Goal: Transaction & Acquisition: Purchase product/service

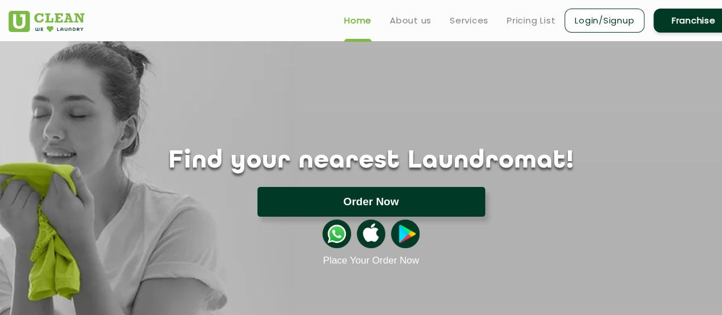
click at [365, 199] on button "Order Now" at bounding box center [372, 202] width 228 height 30
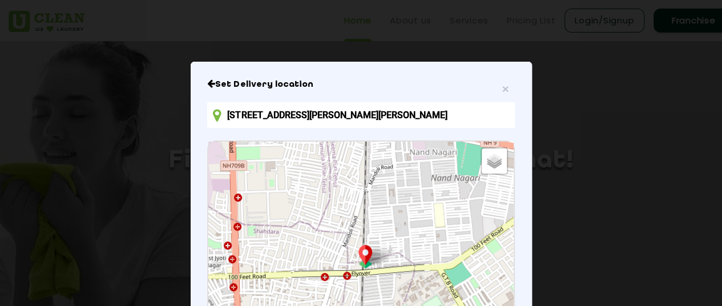
scroll to position [90, 0]
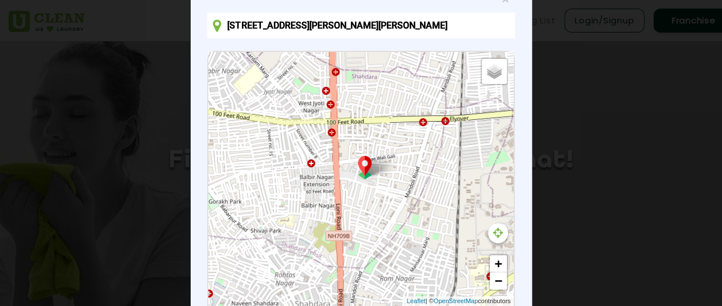
drag, startPoint x: 392, startPoint y: 235, endPoint x: 490, endPoint y: 170, distance: 117.8
click at [490, 170] on div "Default Satellite + − Leaflet | © OpenStreetMap contributors" at bounding box center [360, 179] width 305 height 254
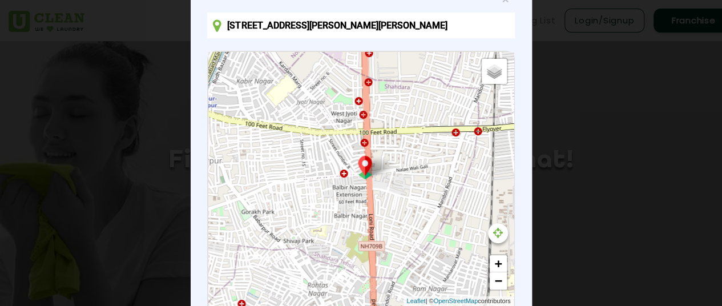
drag, startPoint x: 325, startPoint y: 183, endPoint x: 378, endPoint y: 198, distance: 54.8
click at [378, 198] on div "Default Satellite + − Leaflet | © OpenStreetMap contributors" at bounding box center [360, 179] width 305 height 254
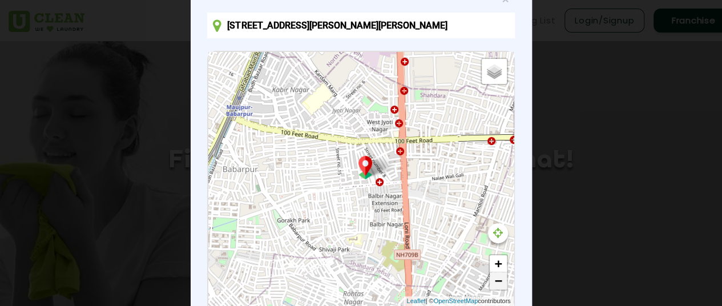
click at [501, 278] on link "−" at bounding box center [498, 280] width 17 height 17
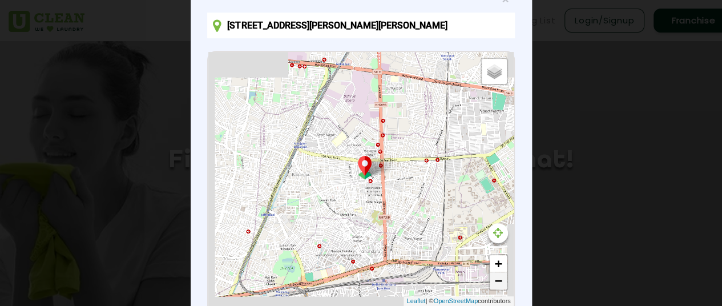
click at [501, 278] on link "−" at bounding box center [498, 280] width 17 height 17
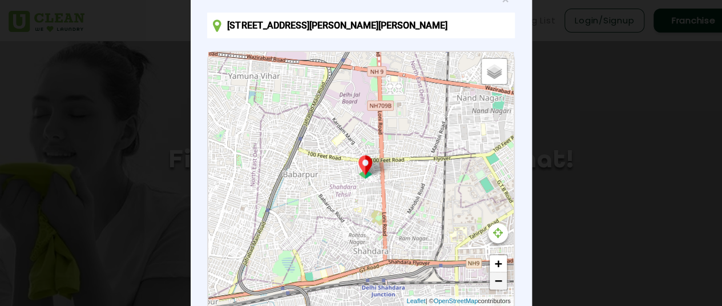
click at [491, 286] on link "−" at bounding box center [498, 280] width 17 height 17
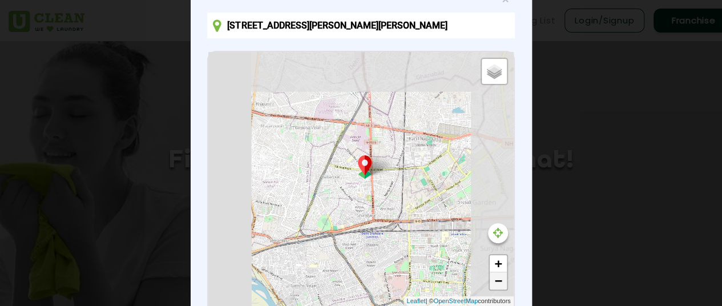
click at [491, 286] on link "−" at bounding box center [498, 280] width 17 height 17
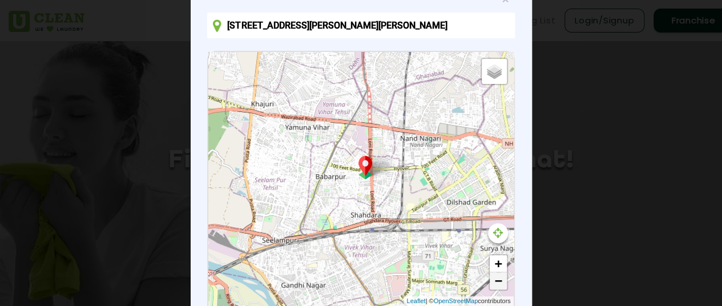
click at [491, 286] on link "−" at bounding box center [498, 280] width 17 height 17
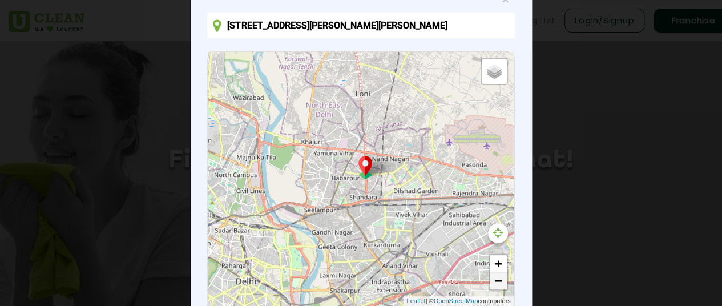
click at [491, 286] on link "−" at bounding box center [498, 280] width 17 height 17
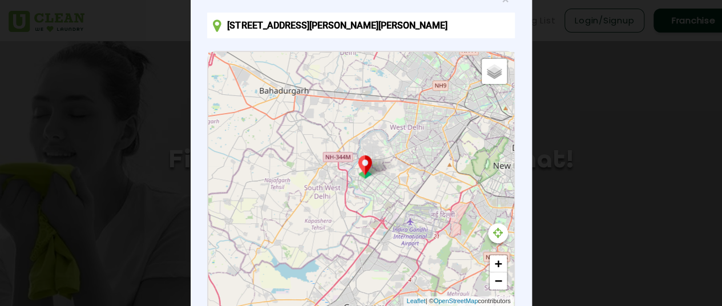
drag, startPoint x: 281, startPoint y: 241, endPoint x: 502, endPoint y: 157, distance: 236.4
click at [502, 157] on div "Default Satellite + − Leaflet | © OpenStreetMap contributors" at bounding box center [360, 179] width 305 height 254
click at [497, 267] on link "+" at bounding box center [498, 263] width 17 height 17
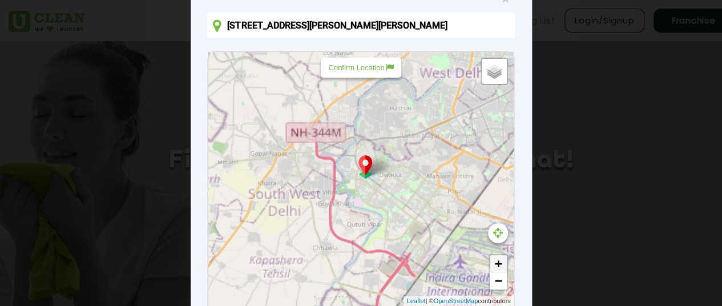
click at [497, 267] on link "+" at bounding box center [498, 263] width 17 height 17
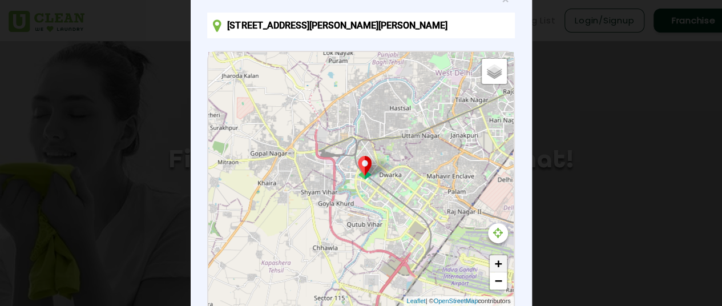
click at [497, 267] on link "+" at bounding box center [498, 263] width 17 height 17
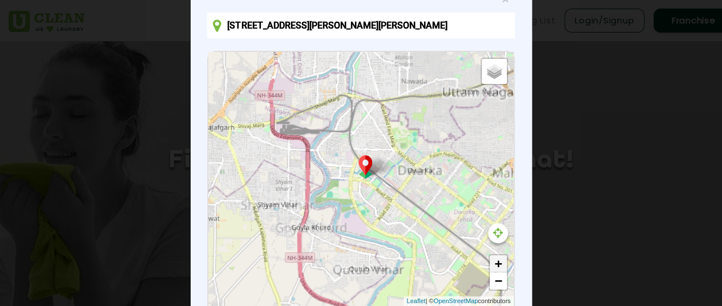
click at [497, 267] on link "+" at bounding box center [498, 263] width 17 height 17
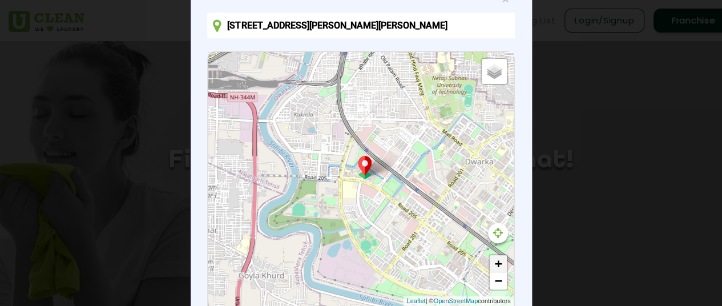
click at [497, 267] on link "+" at bounding box center [498, 263] width 17 height 17
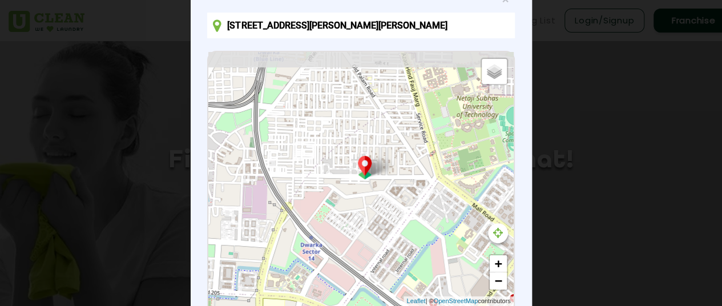
drag, startPoint x: 402, startPoint y: 213, endPoint x: 346, endPoint y: 341, distance: 140.1
click at [346, 306] on html "Home About us Services Pricing List Login/Signup Franchise Home About us Franch…" at bounding box center [361, 153] width 722 height 306
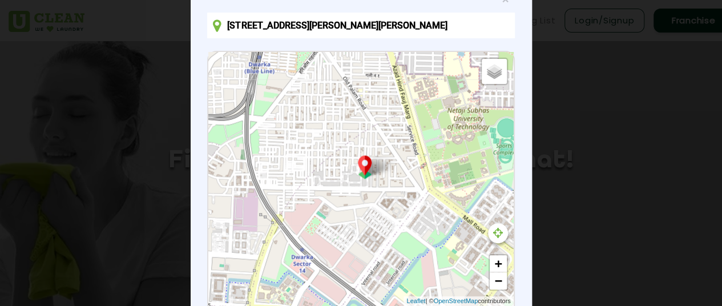
drag, startPoint x: 396, startPoint y: 212, endPoint x: 384, endPoint y: 228, distance: 19.6
click at [384, 228] on div "Default Satellite + − Leaflet | © OpenStreetMap contributors" at bounding box center [360, 179] width 305 height 254
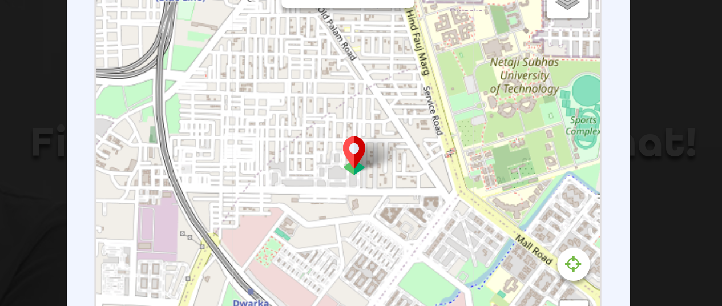
click at [381, 185] on div "Default Satellite + − Leaflet | © OpenStreetMap contributors" at bounding box center [360, 179] width 305 height 254
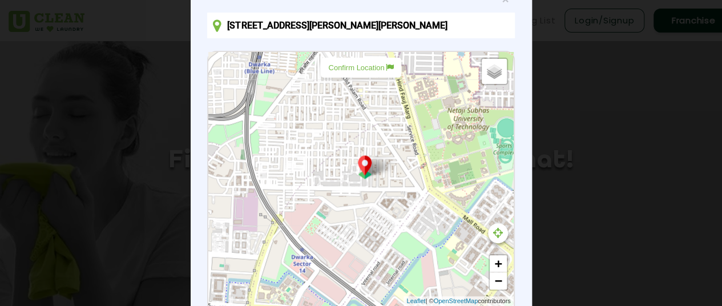
click at [353, 66] on p "Confirm Location" at bounding box center [360, 67] width 65 height 9
type input "[STREET_ADDRESS]"
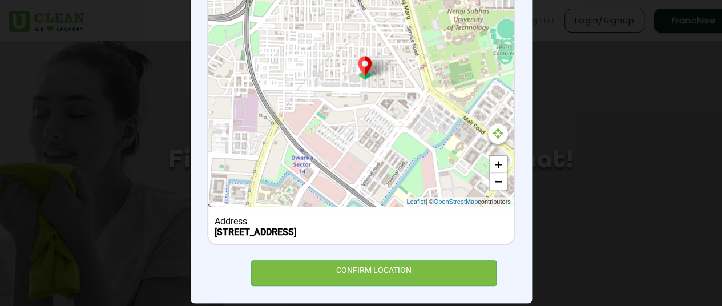
scroll to position [215, 0]
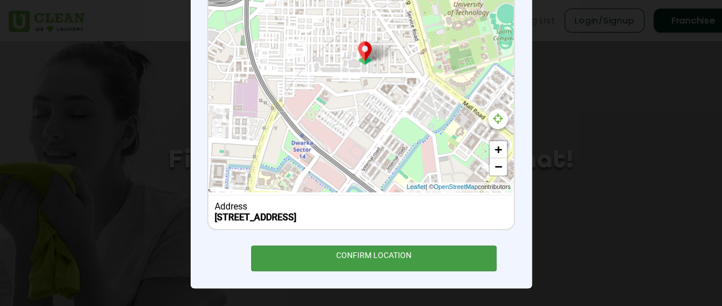
click at [302, 259] on div "CONFIRM LOCATION" at bounding box center [374, 259] width 246 height 26
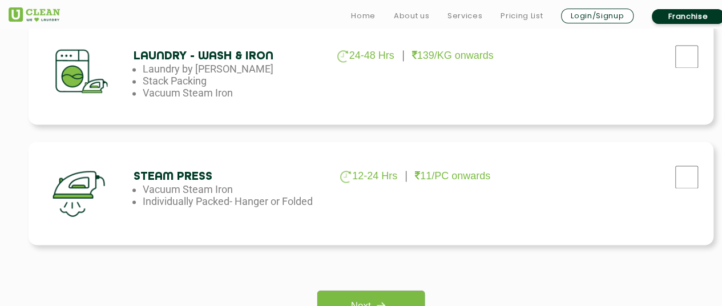
scroll to position [795, 0]
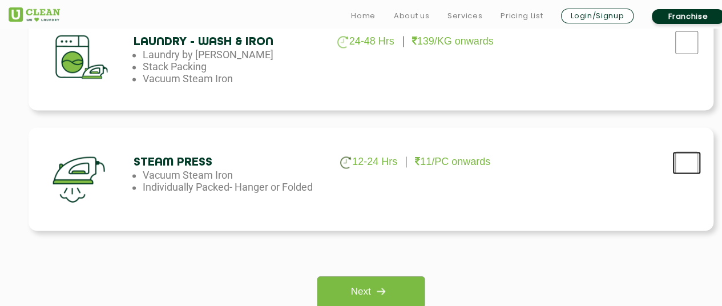
checkbox input "true"
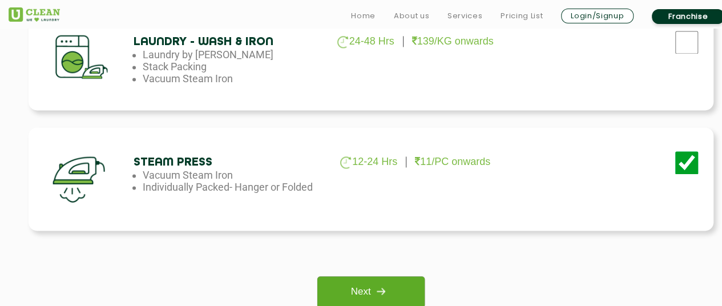
click at [368, 286] on link "Next" at bounding box center [370, 291] width 107 height 31
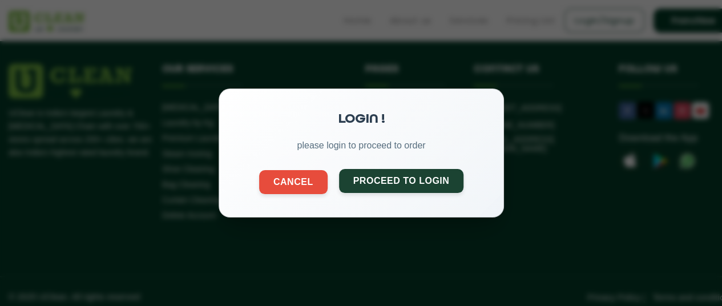
click at [393, 179] on button "Proceed to Login" at bounding box center [401, 181] width 125 height 24
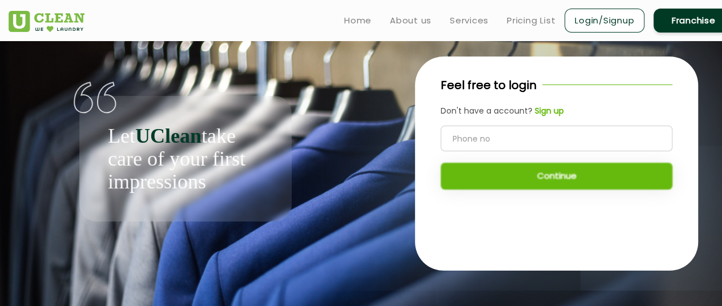
click at [466, 150] on input "tel" at bounding box center [557, 139] width 232 height 26
type input "6284179656"
click at [516, 168] on button "Continue" at bounding box center [557, 176] width 232 height 27
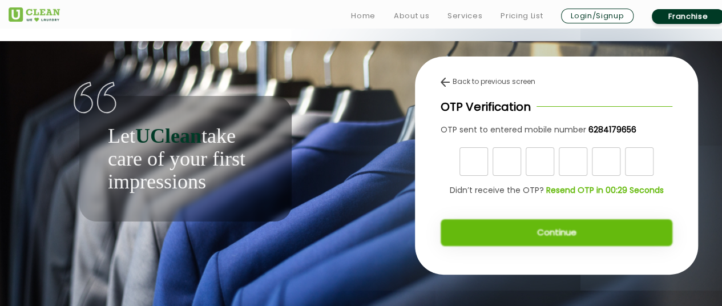
scroll to position [9, 0]
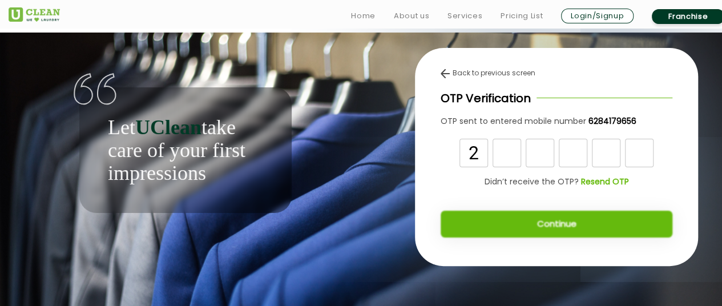
type input "2"
type input "8"
type input "1"
type input "9"
type input "0"
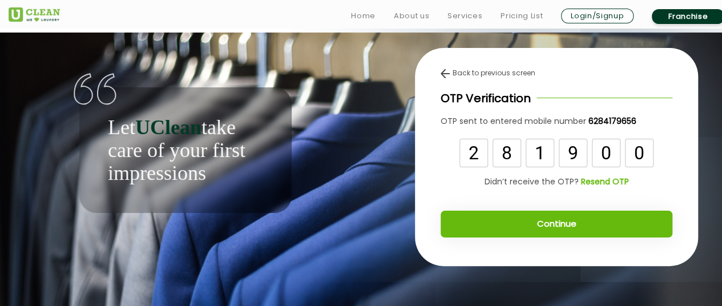
type input "0"
click at [590, 211] on button "Continue" at bounding box center [557, 224] width 232 height 27
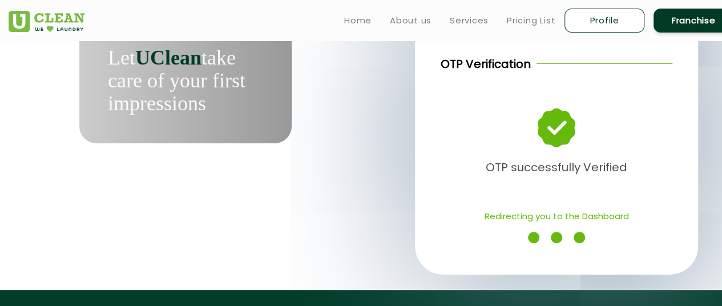
scroll to position [79, 0]
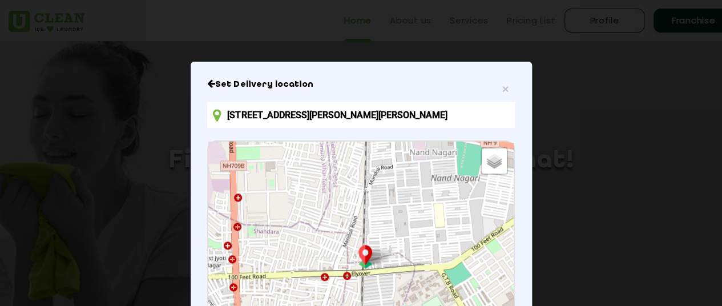
scroll to position [93, 0]
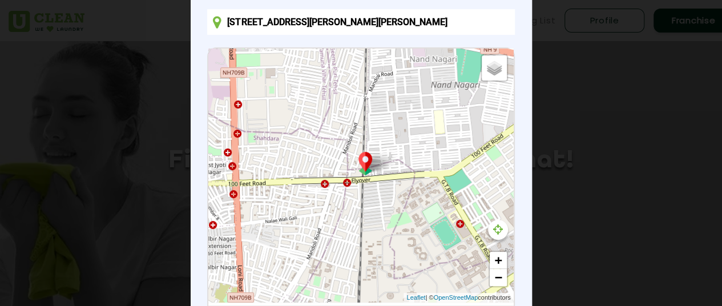
click at [494, 287] on div "Default Satellite + − Leaflet | © OpenStreetMap contributors" at bounding box center [360, 176] width 305 height 254
click at [502, 270] on link "−" at bounding box center [498, 277] width 17 height 17
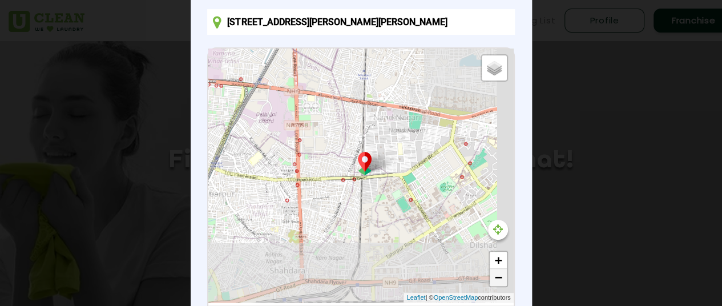
click at [502, 270] on link "−" at bounding box center [498, 277] width 17 height 17
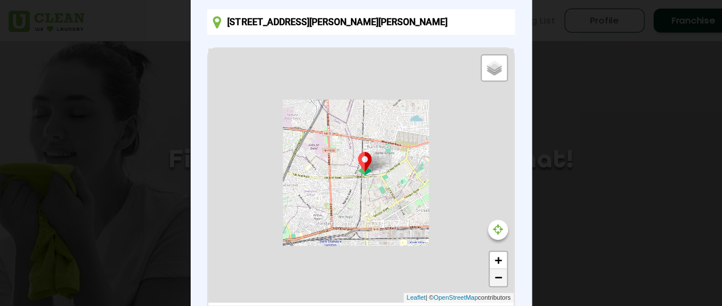
click at [502, 270] on link "−" at bounding box center [498, 277] width 17 height 17
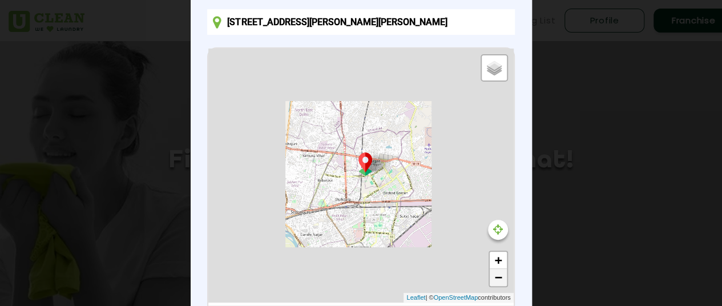
click at [502, 270] on link "−" at bounding box center [498, 277] width 17 height 17
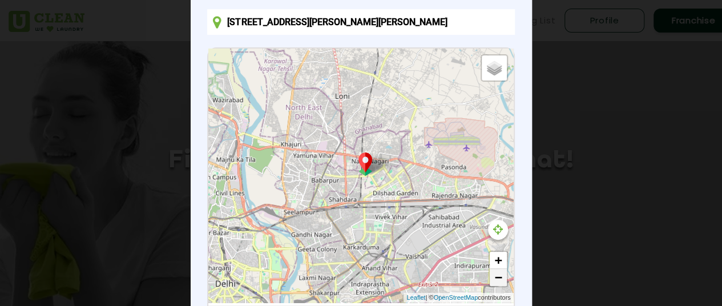
click at [497, 280] on link "−" at bounding box center [498, 277] width 17 height 17
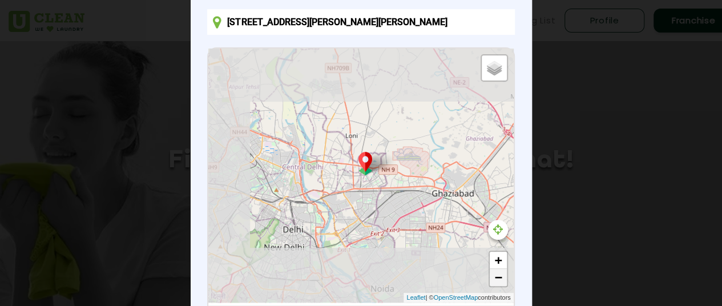
click at [497, 280] on link "−" at bounding box center [498, 277] width 17 height 17
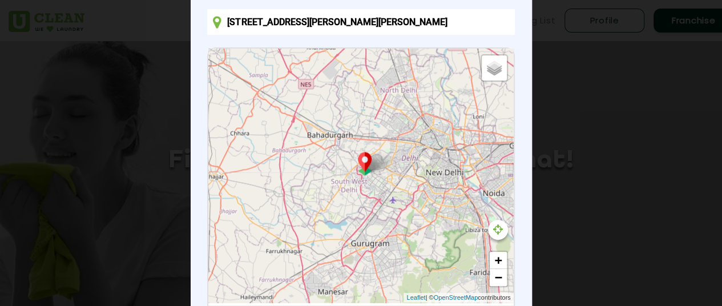
drag, startPoint x: 333, startPoint y: 244, endPoint x: 460, endPoint y: 205, distance: 132.0
click at [460, 205] on div "Default Satellite + − Leaflet | © OpenStreetMap contributors" at bounding box center [360, 176] width 305 height 254
click at [490, 260] on link "+" at bounding box center [498, 260] width 17 height 17
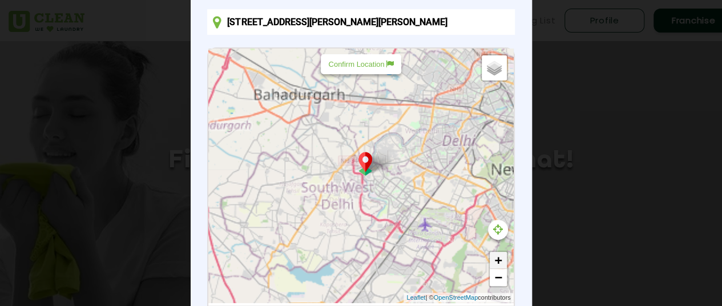
click at [490, 260] on link "+" at bounding box center [498, 260] width 17 height 17
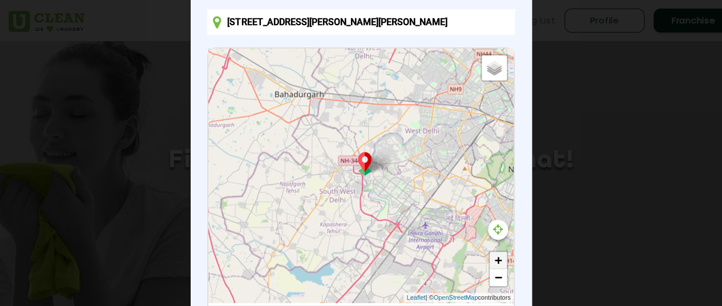
click at [490, 260] on link "+" at bounding box center [498, 260] width 17 height 17
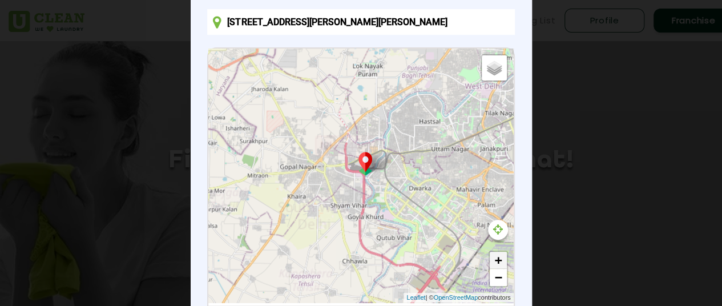
click at [490, 260] on link "+" at bounding box center [498, 260] width 17 height 17
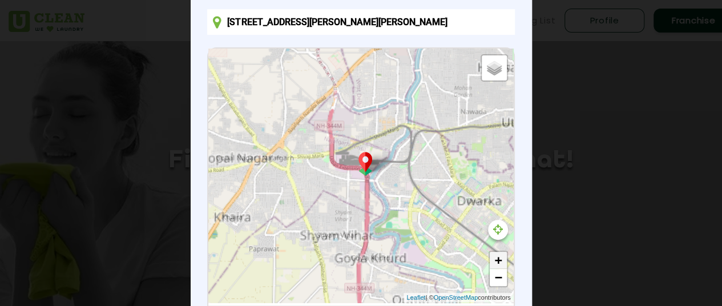
click at [490, 260] on link "+" at bounding box center [498, 260] width 17 height 17
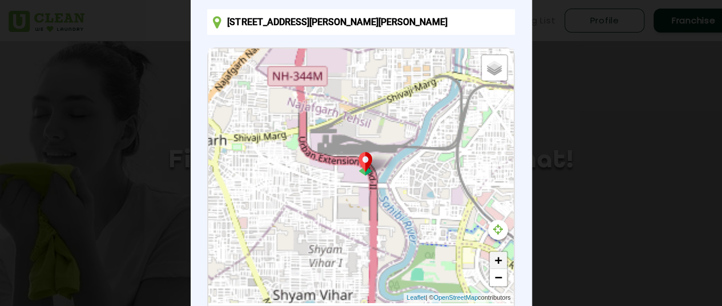
click at [490, 260] on link "+" at bounding box center [498, 260] width 17 height 17
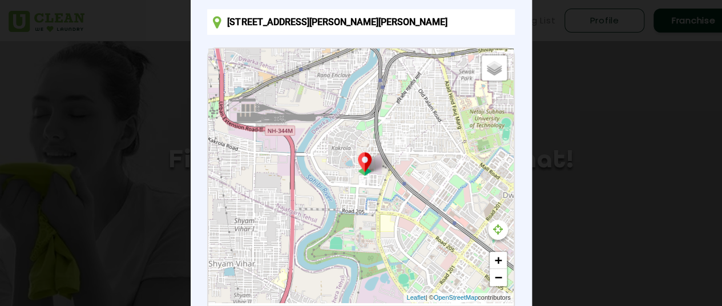
drag, startPoint x: 415, startPoint y: 156, endPoint x: 334, endPoint y: 124, distance: 87.0
click at [334, 124] on div "Default Satellite + − Leaflet | © OpenStreetMap contributors" at bounding box center [360, 176] width 305 height 254
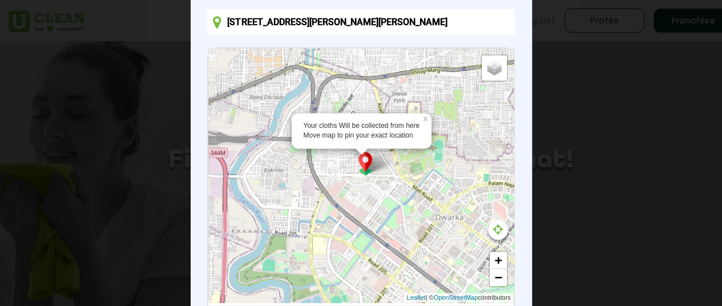
drag, startPoint x: 404, startPoint y: 171, endPoint x: 369, endPoint y: 170, distance: 35.4
click at [369, 170] on div "Your cloths Will be collected from here Move map to pin your exact location × D…" at bounding box center [360, 176] width 305 height 254
click at [492, 261] on link "+" at bounding box center [498, 260] width 17 height 17
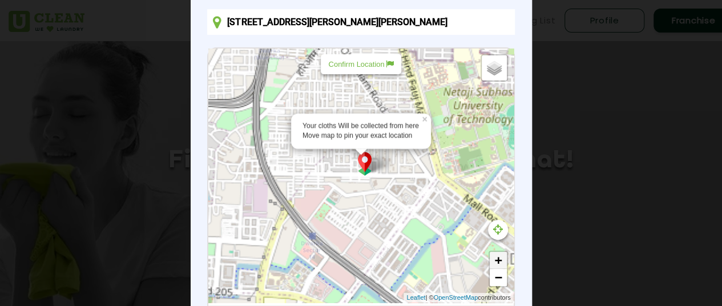
click at [492, 261] on link "+" at bounding box center [498, 260] width 17 height 17
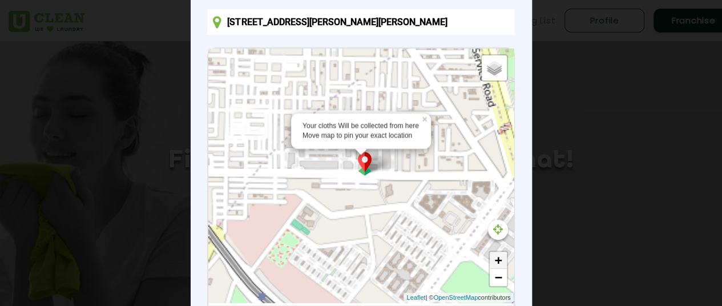
click at [492, 261] on link "+" at bounding box center [498, 260] width 17 height 17
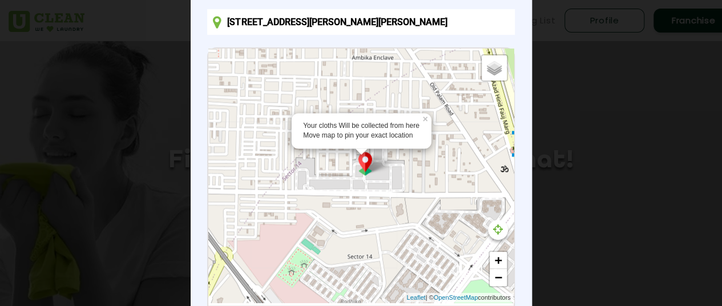
drag, startPoint x: 373, startPoint y: 216, endPoint x: 384, endPoint y: 239, distance: 25.6
click at [384, 239] on div "Your cloths Will be collected from here Move map to pin your exact location × D…" at bounding box center [360, 176] width 305 height 254
click at [369, 73] on div "Confirm Location" at bounding box center [361, 64] width 80 height 20
type input "D293, Bharat Vihar, Kakrola, New Delhi, Delhi, 110078, India"
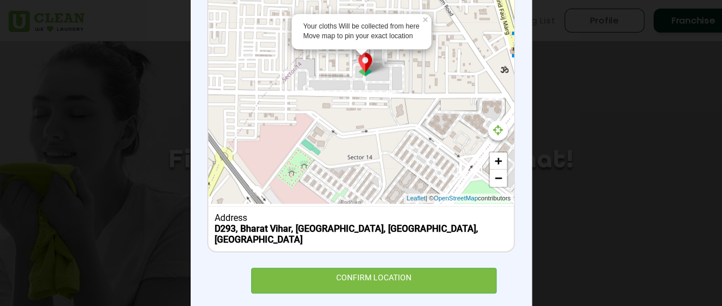
scroll to position [204, 0]
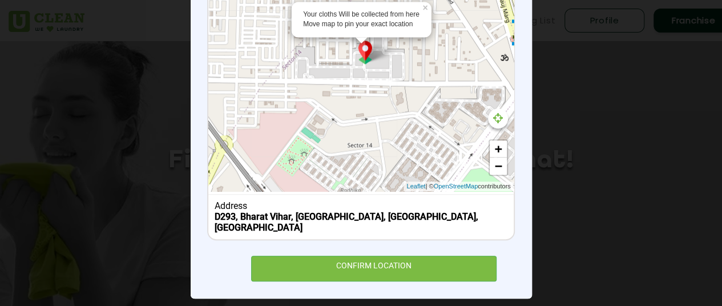
click at [320, 272] on div "× Set Delivery location D293, Bharat Vihar, Kakrola, New Delhi, Delhi, 110078, …" at bounding box center [361, 77] width 341 height 441
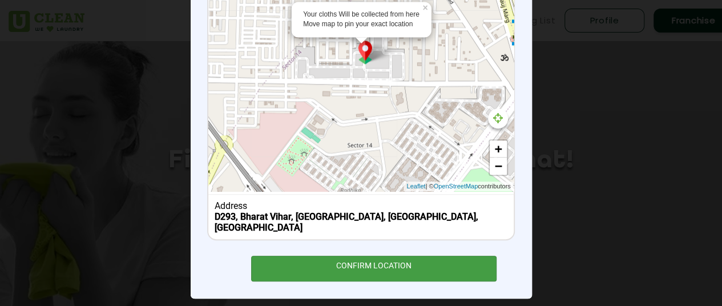
click at [347, 256] on div "CONFIRM LOCATION" at bounding box center [374, 269] width 246 height 26
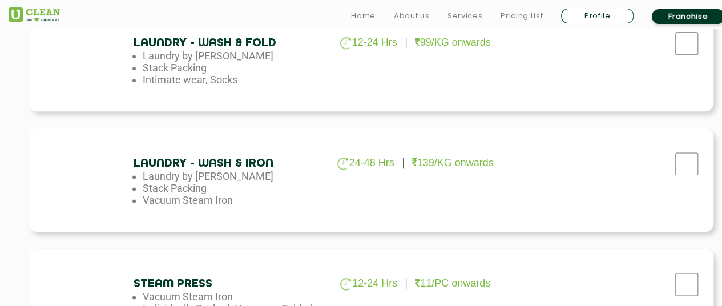
scroll to position [822, 0]
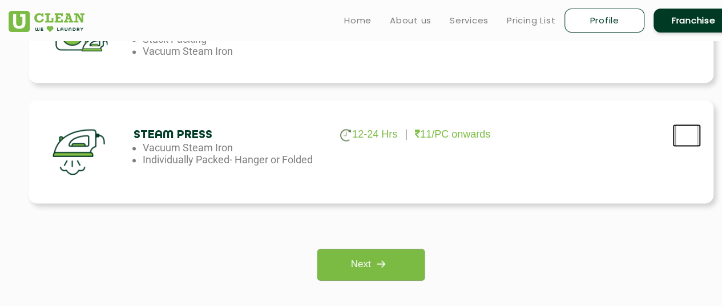
checkbox input "true"
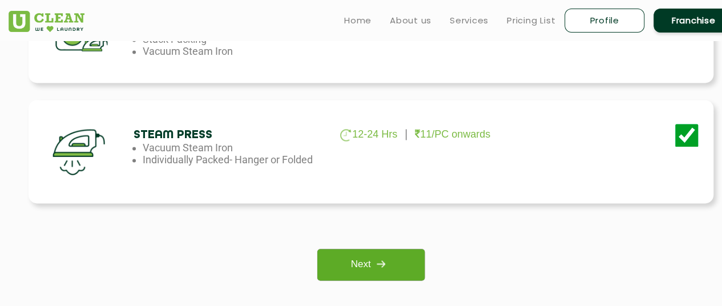
click at [391, 257] on img at bounding box center [381, 264] width 21 height 21
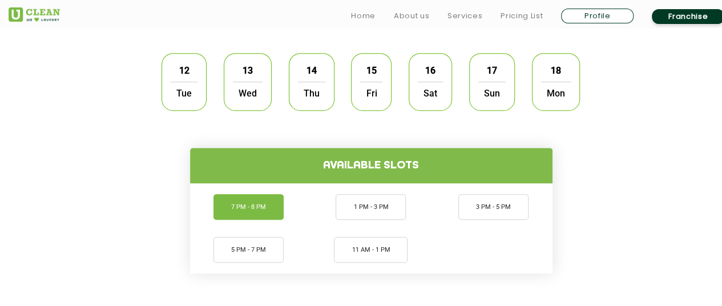
scroll to position [361, 0]
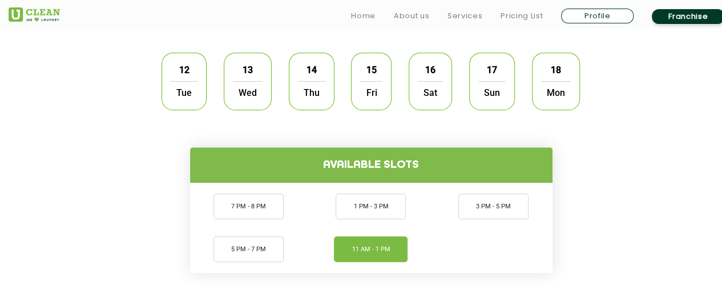
click at [359, 246] on li "11 AM - 1 PM" at bounding box center [371, 249] width 74 height 26
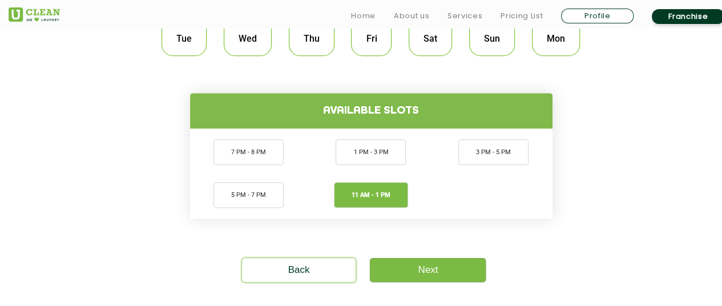
scroll to position [459, 0]
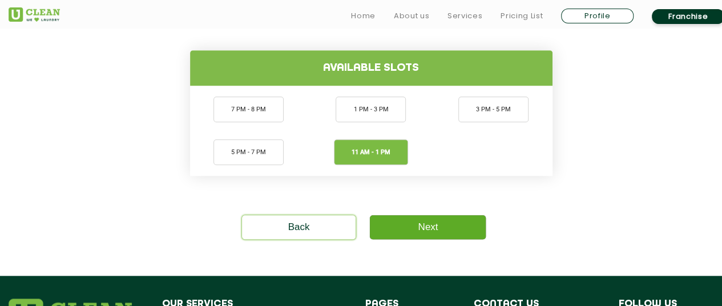
click at [451, 219] on link "Next" at bounding box center [428, 227] width 116 height 24
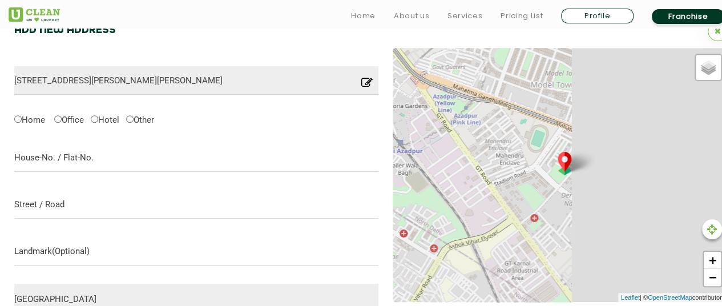
scroll to position [359, 0]
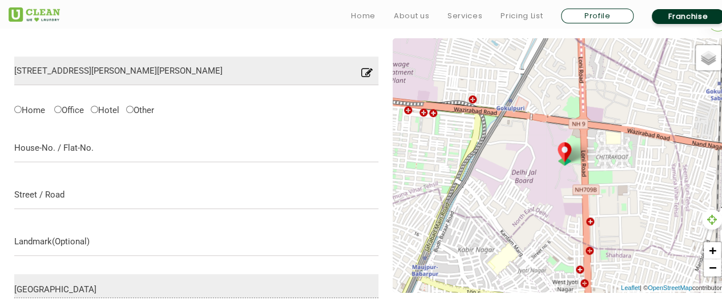
click at [715, 228] on div at bounding box center [712, 220] width 20 height 20
click at [715, 222] on icon at bounding box center [713, 219] width 10 height 11
click at [708, 226] on div at bounding box center [712, 220] width 20 height 20
type input "Save"
click at [713, 274] on link "−" at bounding box center [712, 267] width 17 height 17
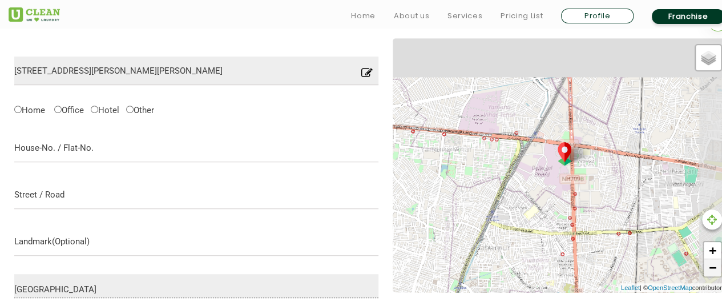
click at [713, 274] on link "−" at bounding box center [712, 267] width 17 height 17
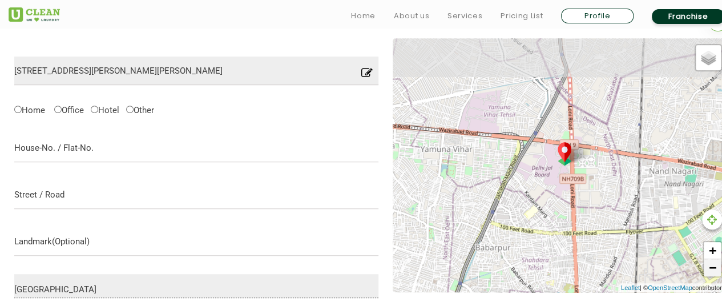
click at [713, 274] on link "−" at bounding box center [712, 267] width 17 height 17
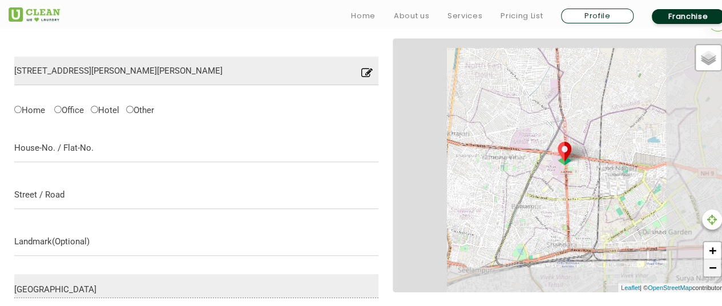
click at [713, 274] on link "−" at bounding box center [712, 267] width 17 height 17
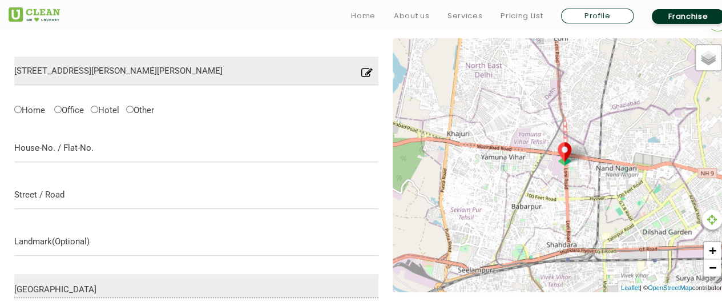
click at [367, 75] on icon at bounding box center [366, 76] width 11 height 18
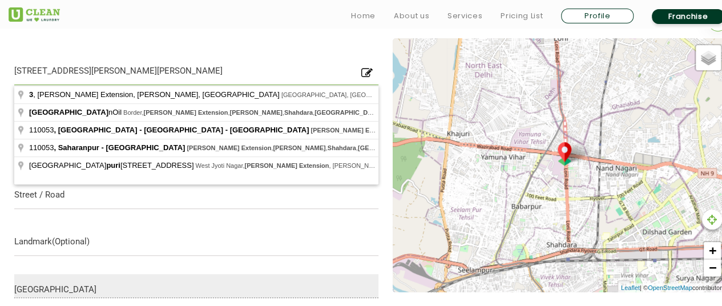
drag, startPoint x: 339, startPoint y: 73, endPoint x: 17, endPoint y: 74, distance: 321.5
click at [17, 74] on input "[STREET_ADDRESS][PERSON_NAME][PERSON_NAME]" at bounding box center [196, 71] width 364 height 29
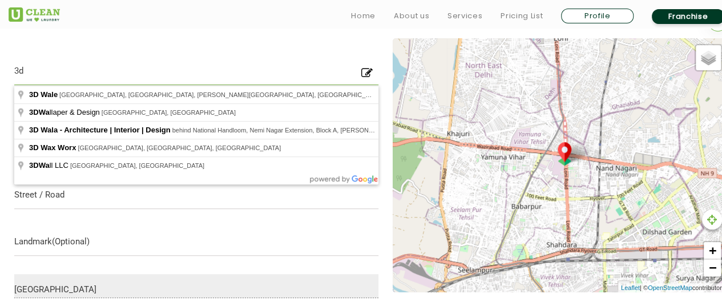
type input "3"
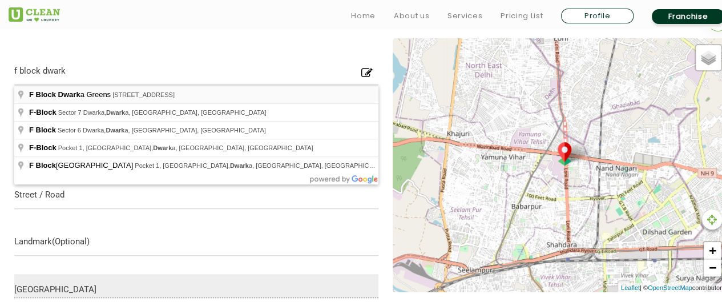
type input "F Block Dwarka Greens, Pocket 5, Sector 14 Dwarka, Dwarka, Delhi, India"
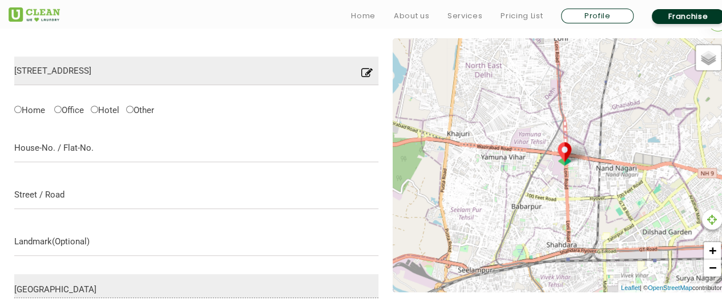
type input "110078"
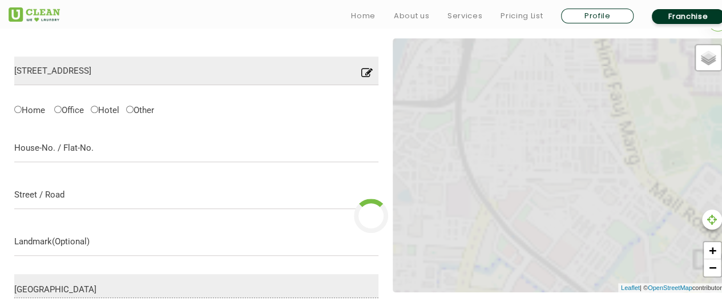
type input "Save"
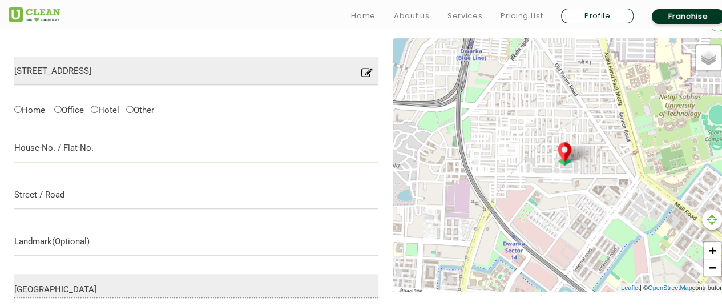
click at [106, 147] on input "text" at bounding box center [196, 148] width 364 height 29
click at [23, 106] on p "Location you have entered is not into our serviceable area, please try with som…" at bounding box center [196, 95] width 364 height 21
click at [18, 107] on input "Home" at bounding box center [17, 109] width 7 height 7
radio input "true"
click at [70, 149] on input "text" at bounding box center [196, 148] width 364 height 29
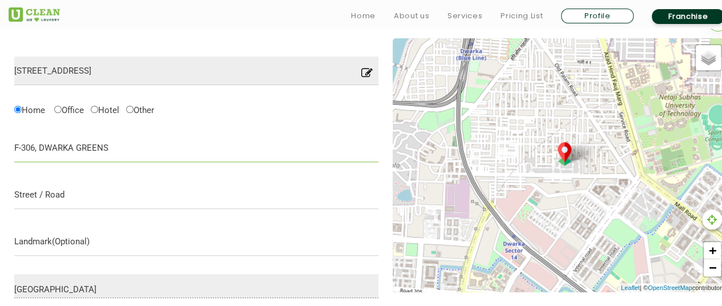
type input "F-306, DWARKA GREENS"
type input "POCKET 5 SECTOR-14 DWARKA"
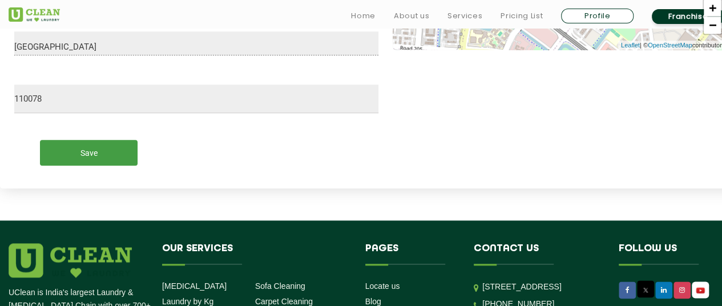
click at [97, 148] on input "Save" at bounding box center [89, 153] width 98 height 26
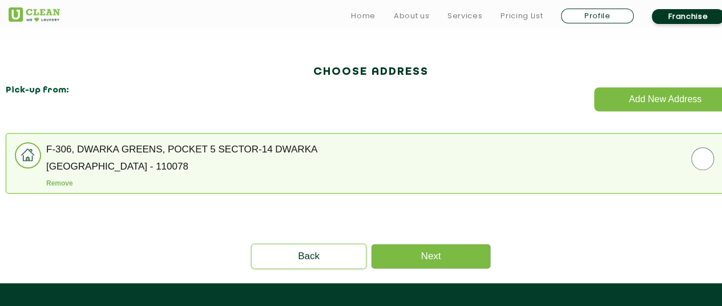
scroll to position [313, 0]
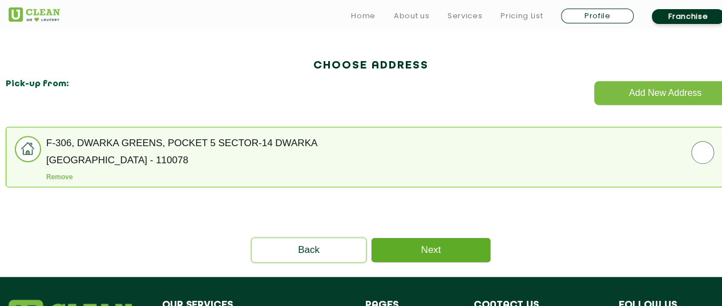
click at [428, 246] on link "Next" at bounding box center [431, 250] width 119 height 24
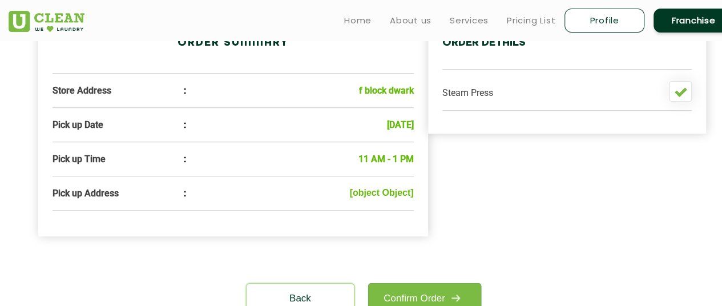
scroll to position [389, 0]
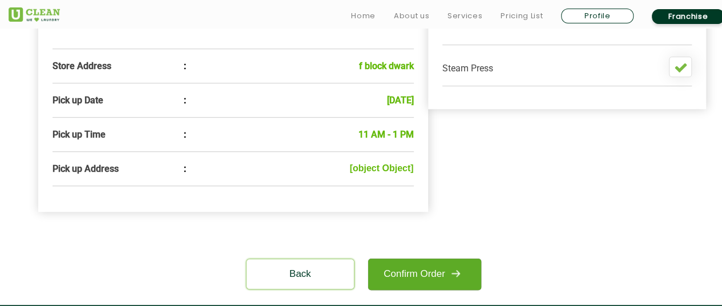
click at [430, 270] on link "Confirm Order" at bounding box center [424, 274] width 113 height 31
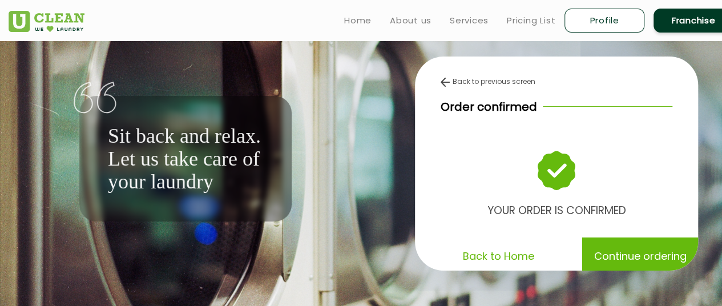
click at [620, 22] on link "Profile" at bounding box center [605, 21] width 80 height 24
select select
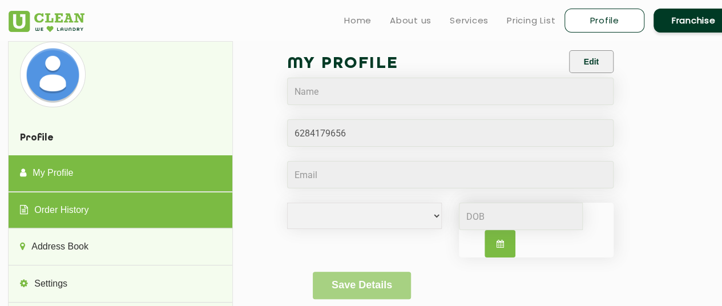
click at [103, 208] on link "Order History" at bounding box center [120, 210] width 223 height 37
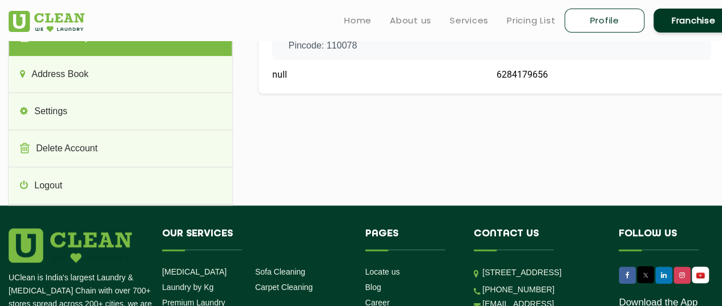
scroll to position [1, 0]
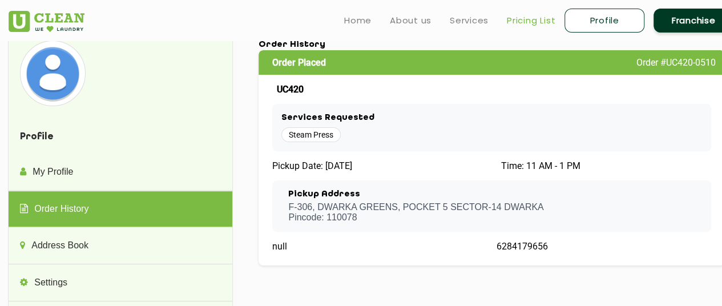
click at [522, 15] on link "Pricing List" at bounding box center [531, 21] width 49 height 14
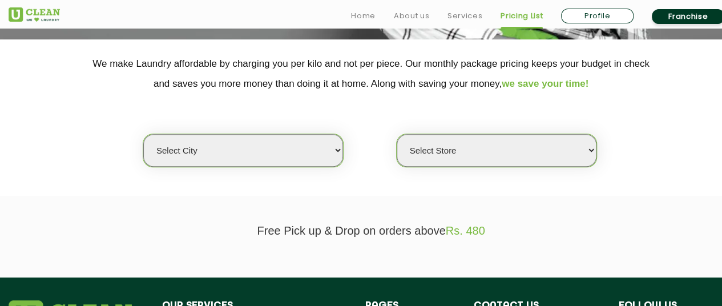
scroll to position [235, 0]
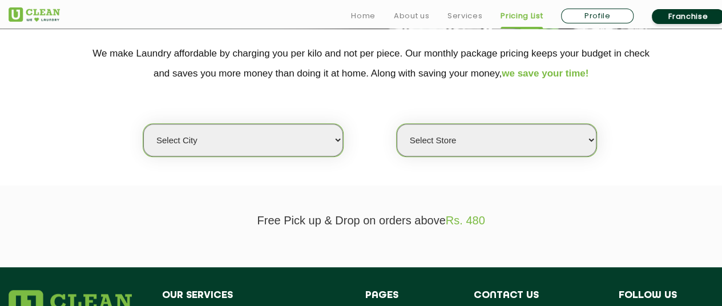
click at [296, 143] on select "Select city Aalo Agartala Agra Ahmedabad Akola Aligarh Alwar - UClean Select Am…" at bounding box center [243, 140] width 200 height 33
select select "1"
click at [143, 124] on select "Select city Aalo Agartala Agra Ahmedabad Akola Aligarh Alwar - UClean Select Am…" at bounding box center [243, 140] width 200 height 33
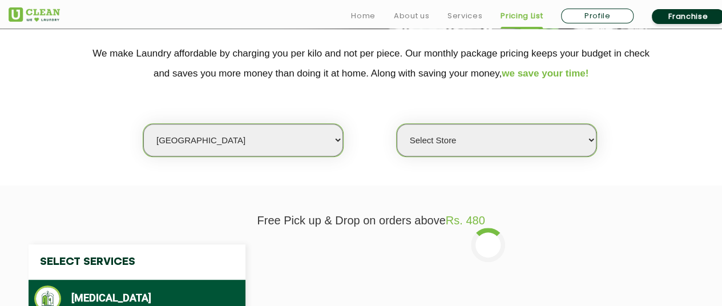
click at [431, 138] on select "Select Store UClean Vasant Kunj UClean Greater Kailash 2 UClean Dwarka UClean R…" at bounding box center [497, 140] width 200 height 33
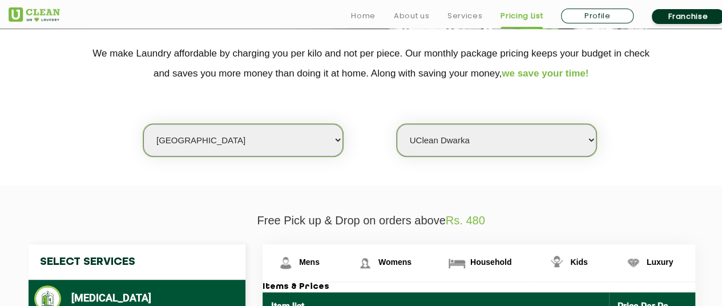
click at [397, 124] on select "Select Store UClean Vasant Kunj UClean Greater Kailash 2 UClean Dwarka UClean R…" at bounding box center [497, 140] width 200 height 33
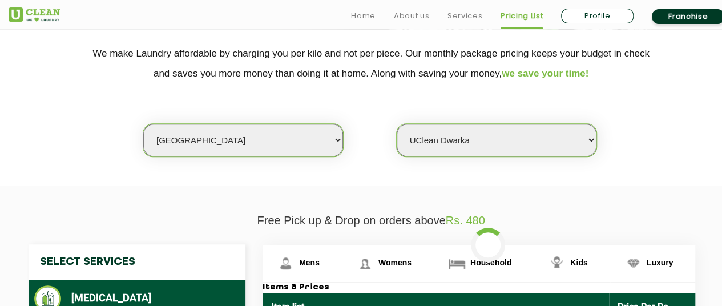
click at [470, 131] on select "Select Store UClean Vasant Kunj UClean Greater Kailash 2 UClean Dwarka UClean R…" at bounding box center [497, 140] width 200 height 33
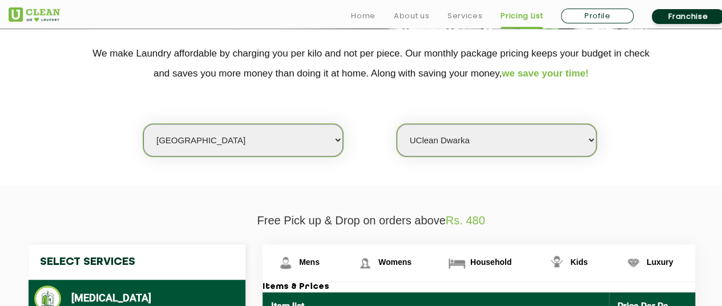
select select "608"
click at [397, 124] on select "Select Store UClean Vasant Kunj UClean Greater Kailash 2 UClean Dwarka UClean R…" at bounding box center [497, 140] width 200 height 33
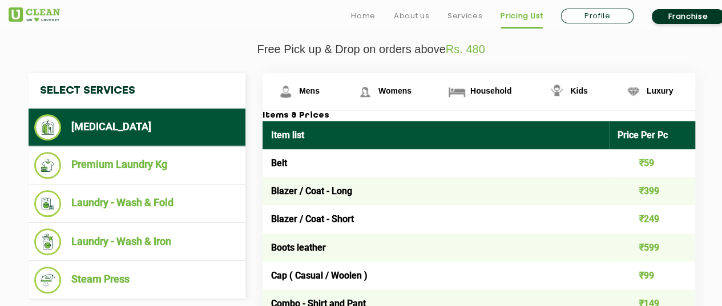
scroll to position [407, 0]
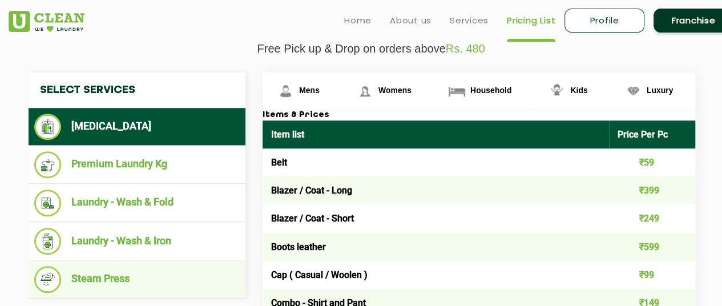
click at [186, 278] on li "Steam Press" at bounding box center [137, 279] width 206 height 27
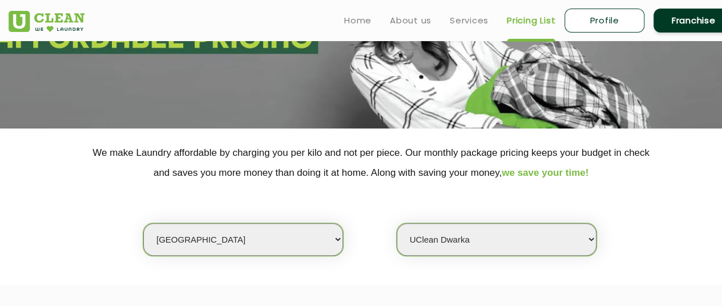
scroll to position [0, 0]
